Goal: Transaction & Acquisition: Purchase product/service

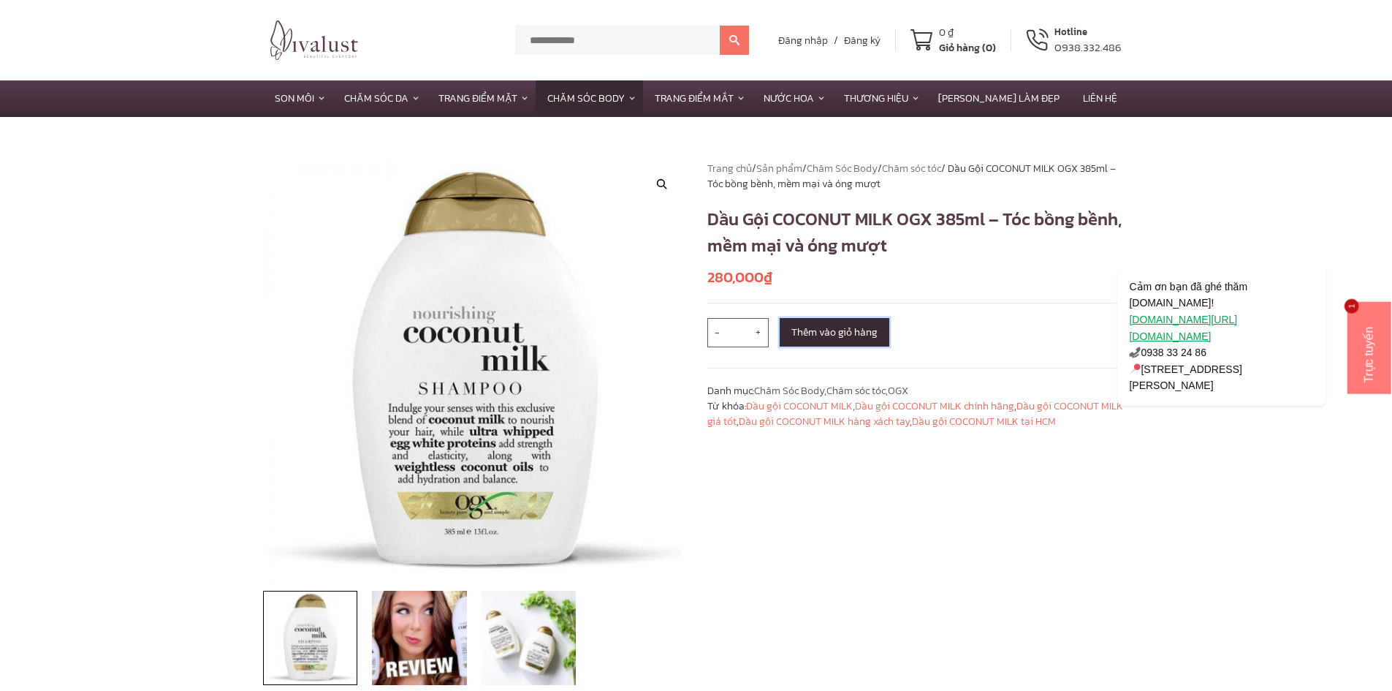
click at [846, 333] on button "Thêm vào giỏ hàng" at bounding box center [835, 332] width 110 height 29
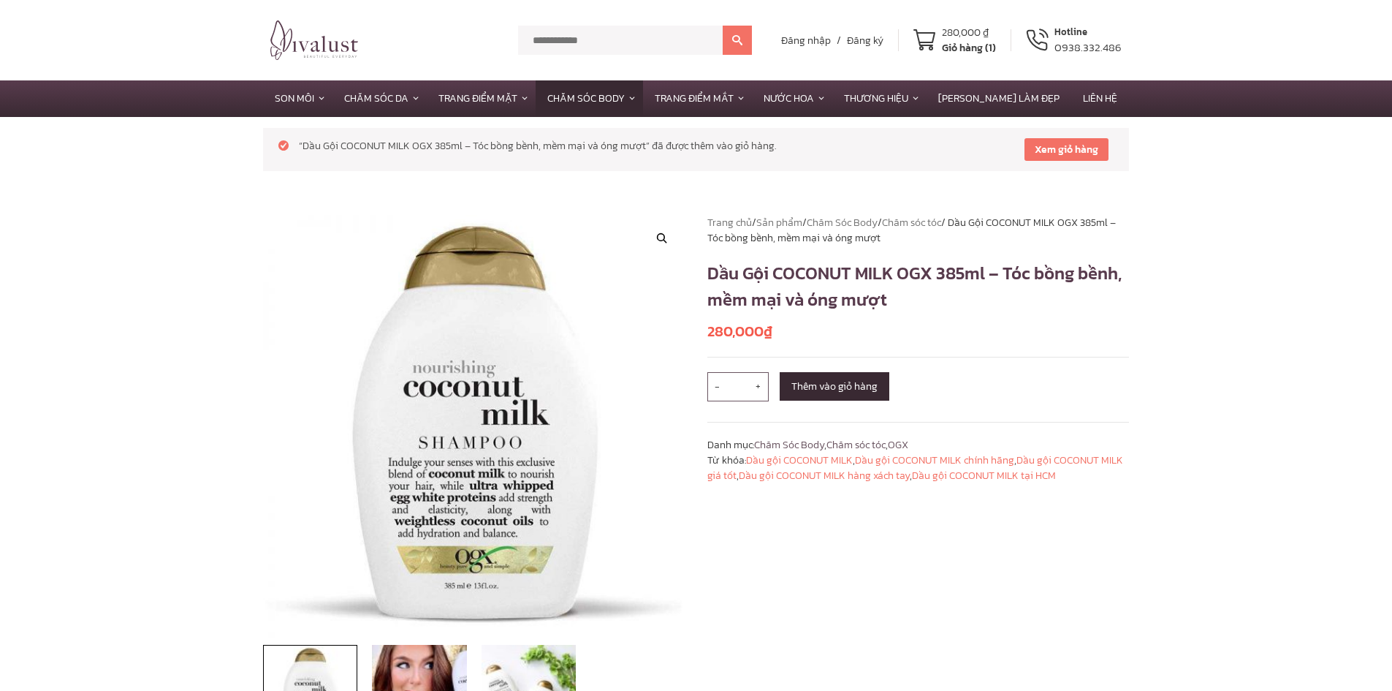
click at [762, 381] on span "+" at bounding box center [758, 386] width 20 height 29
click at [710, 390] on span "-" at bounding box center [717, 386] width 20 height 29
type input "*"
click at [792, 381] on button "Thêm vào giỏ hàng" at bounding box center [835, 386] width 110 height 29
drag, startPoint x: 790, startPoint y: 269, endPoint x: 929, endPoint y: 281, distance: 139.3
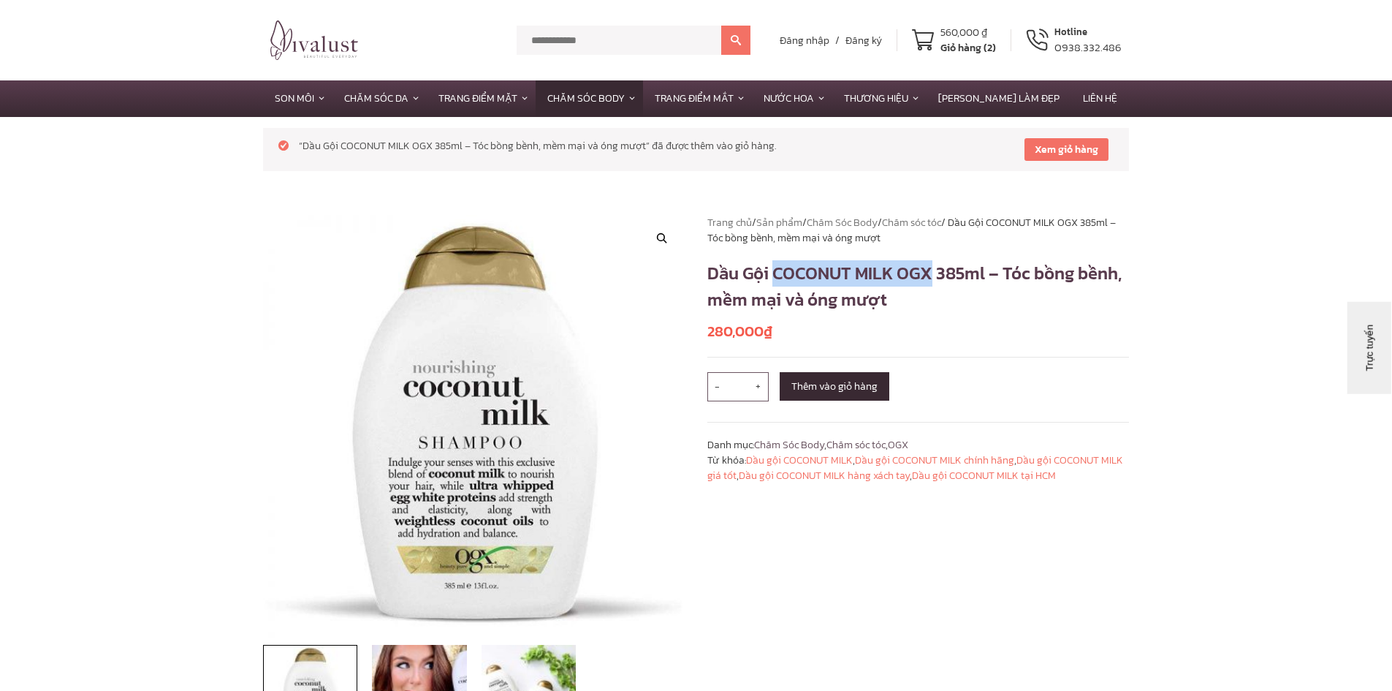
click at [929, 281] on h1 "Dầu Gội COCONUT MILK OGX 385ml – Tóc bồng bềnh, mềm mại và óng mượt" at bounding box center [918, 286] width 422 height 53
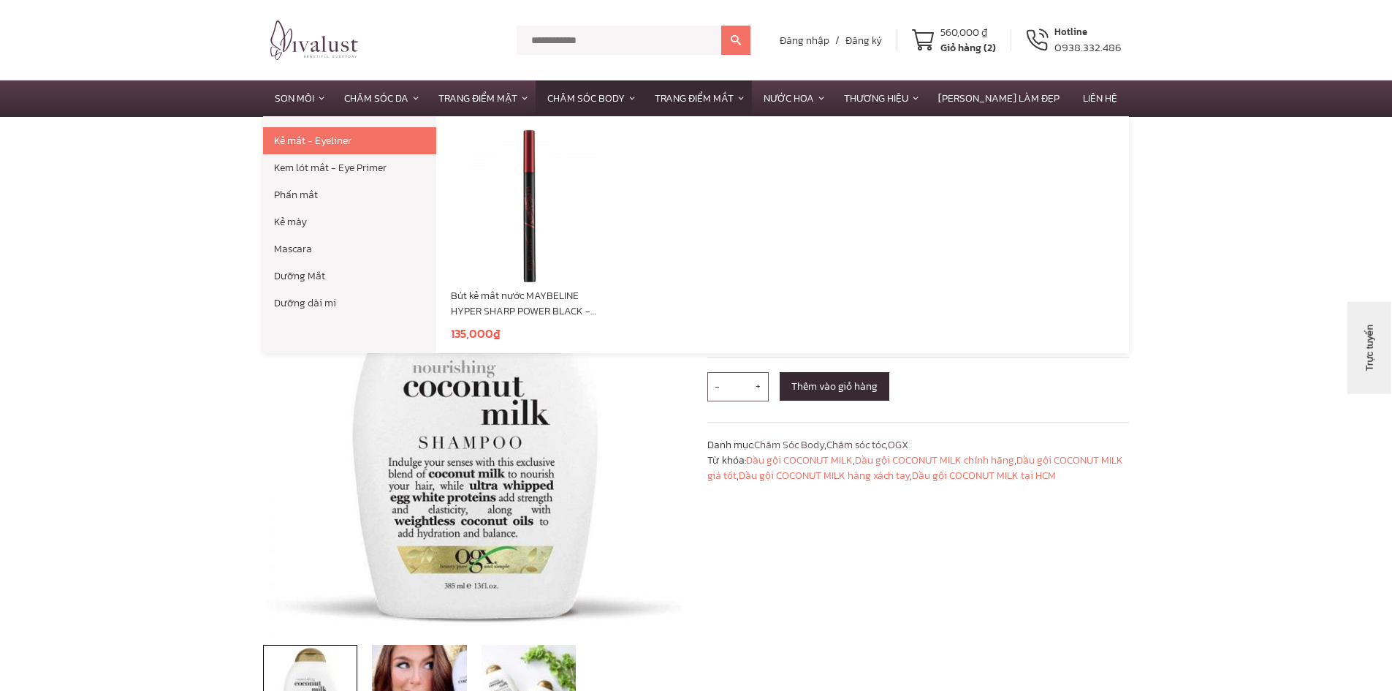
copy h1 "COCONUT MILK OGX"
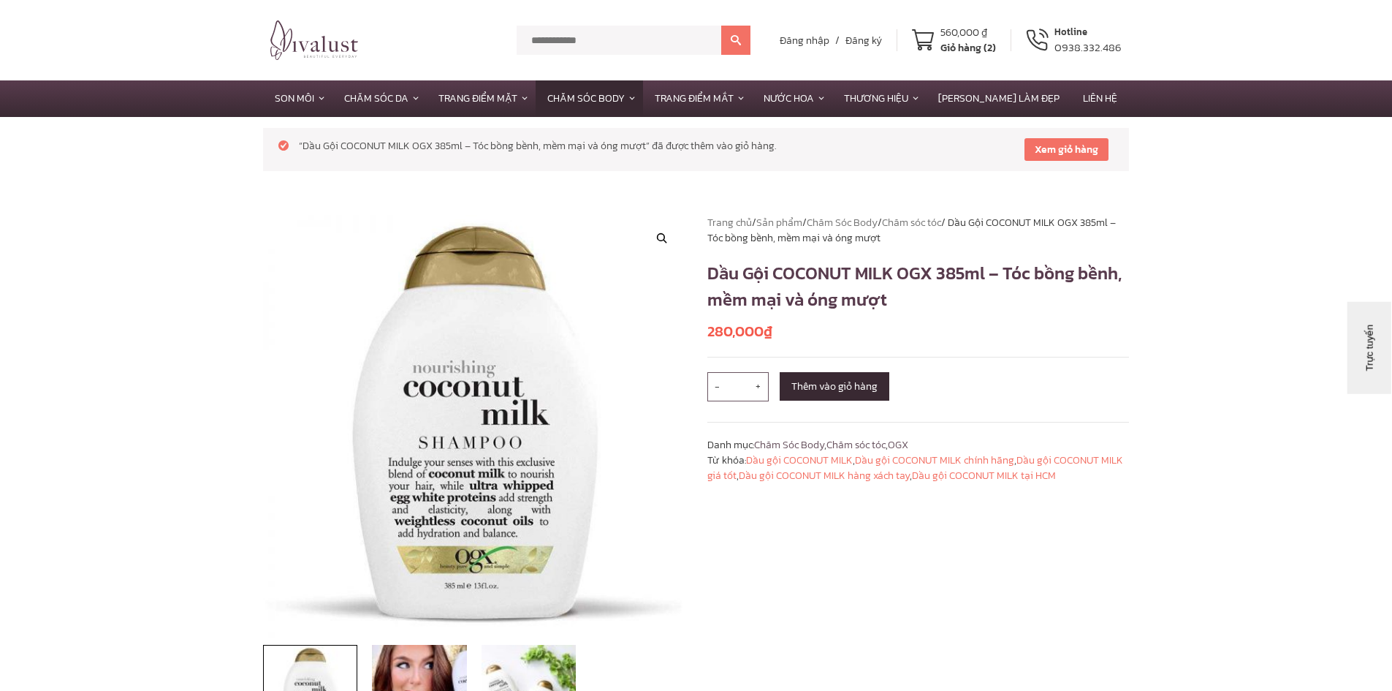
click at [572, 42] on input "text" at bounding box center [619, 40] width 205 height 29
paste input "**********"
type input "**********"
click at [742, 30] on button at bounding box center [735, 40] width 29 height 29
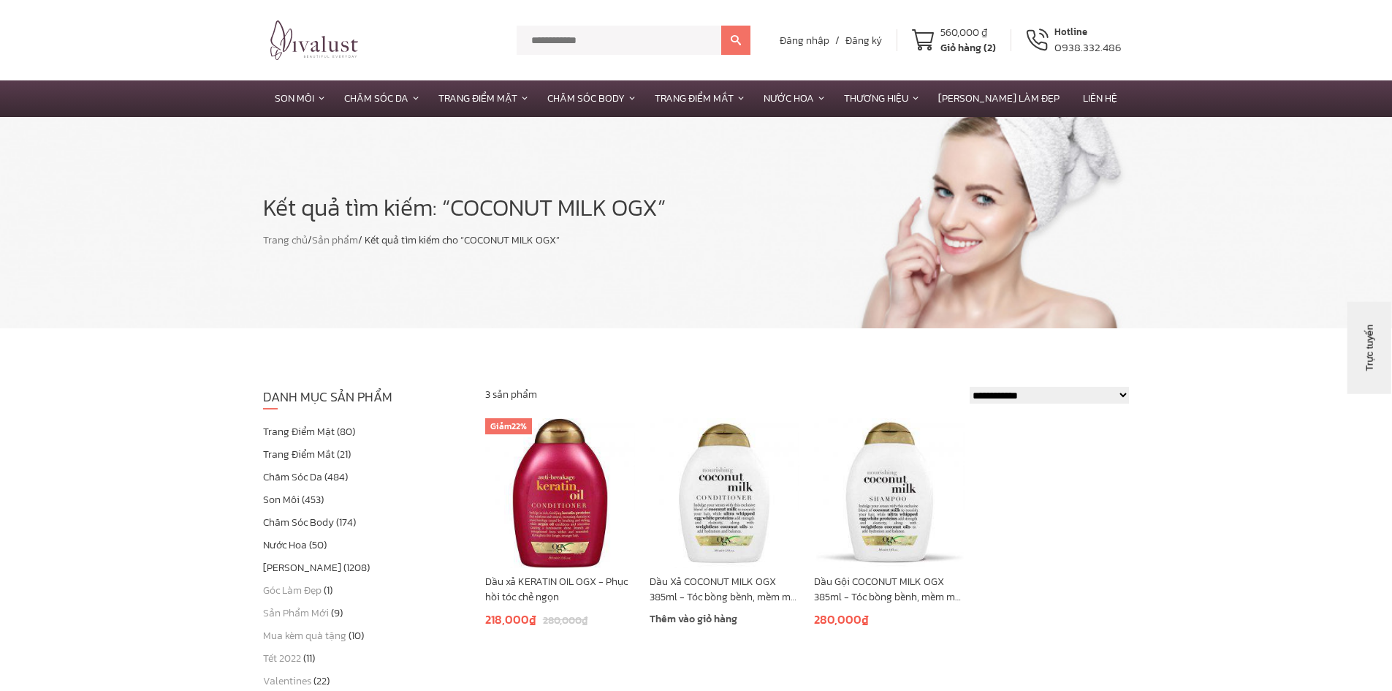
click at [705, 621] on link "Thêm vào giỏ hàng" at bounding box center [725, 619] width 150 height 18
click at [982, 42] on div "Giỏ hàng (3)" at bounding box center [969, 47] width 56 height 15
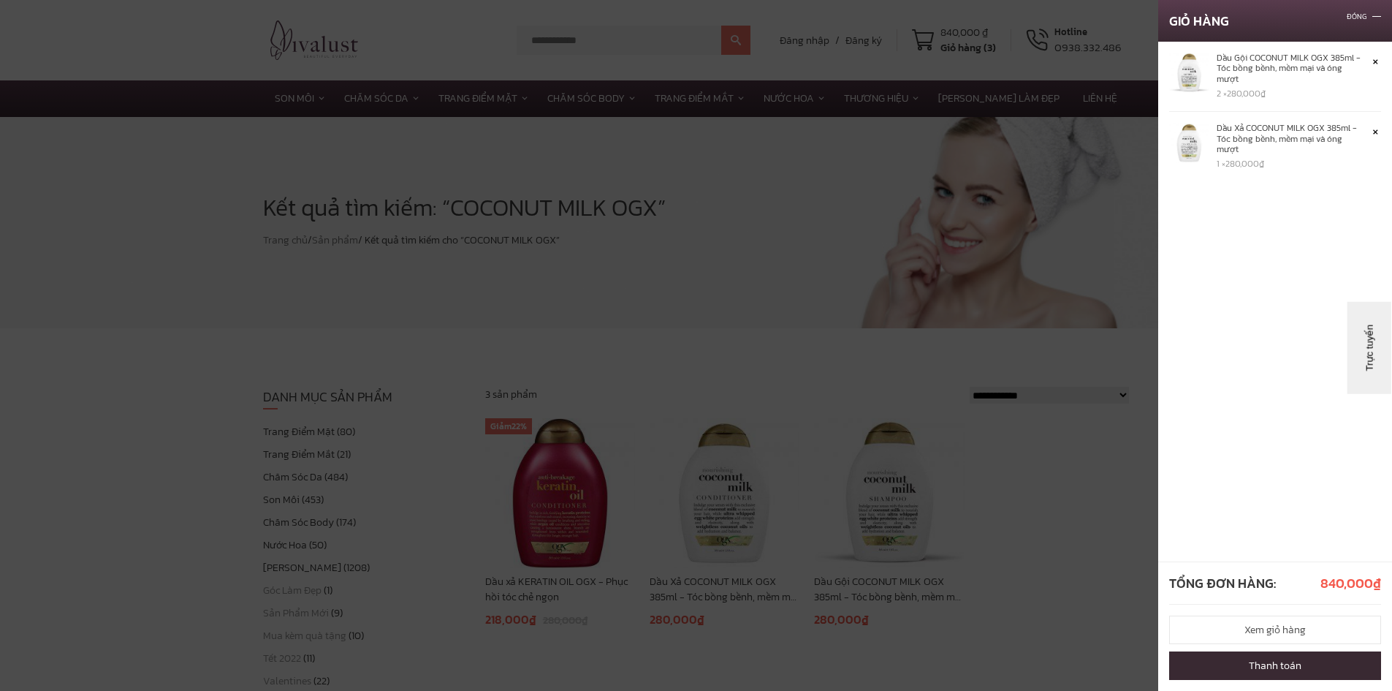
click at [1373, 64] on link "×" at bounding box center [1373, 60] width 15 height 15
click at [1039, 528] on div at bounding box center [696, 345] width 1392 height 691
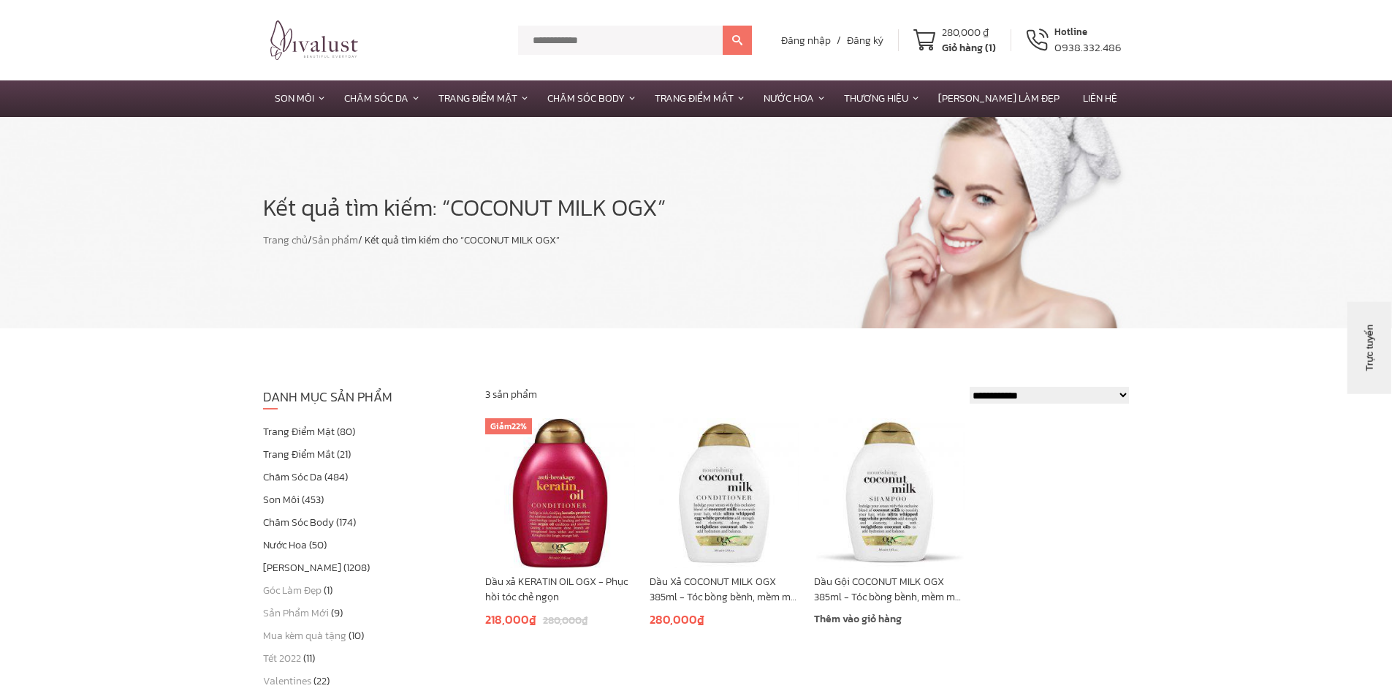
click at [867, 618] on link "Thêm vào giỏ hàng" at bounding box center [889, 619] width 150 height 18
click at [949, 29] on div "560,000 ₫" at bounding box center [969, 32] width 56 height 15
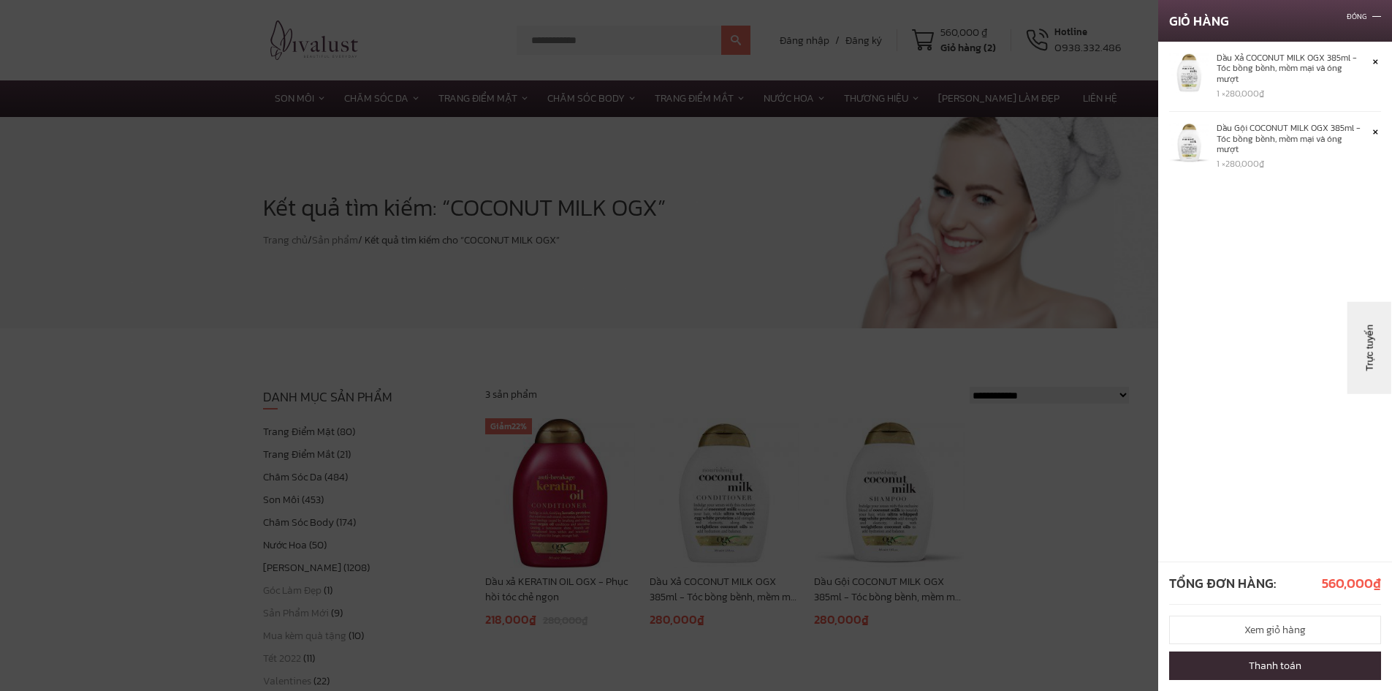
click at [1284, 664] on link "Thanh toán" at bounding box center [1275, 665] width 212 height 29
